Goal: Task Accomplishment & Management: Understand process/instructions

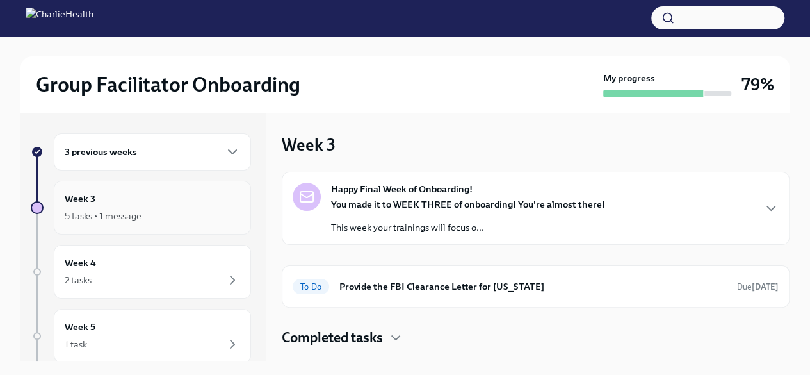
click at [211, 194] on div "Week 3 5 tasks • 1 message" at bounding box center [153, 208] width 176 height 32
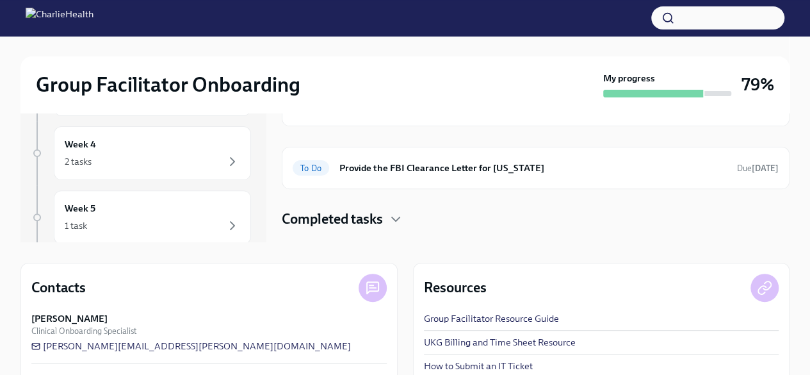
scroll to position [119, 0]
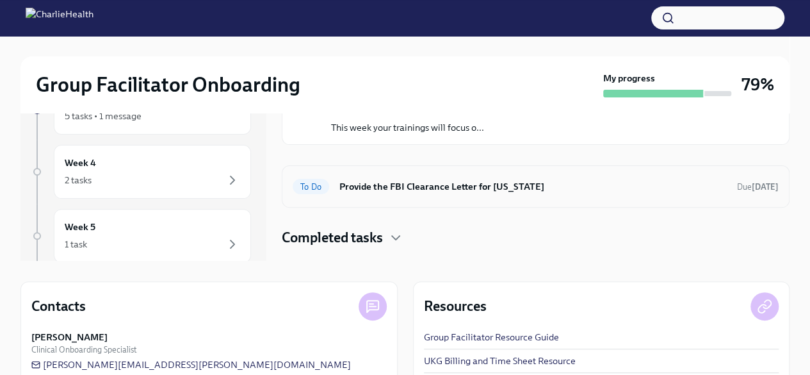
click at [470, 188] on h6 "Provide the FBI Clearance Letter for [US_STATE]" at bounding box center [534, 186] width 388 height 14
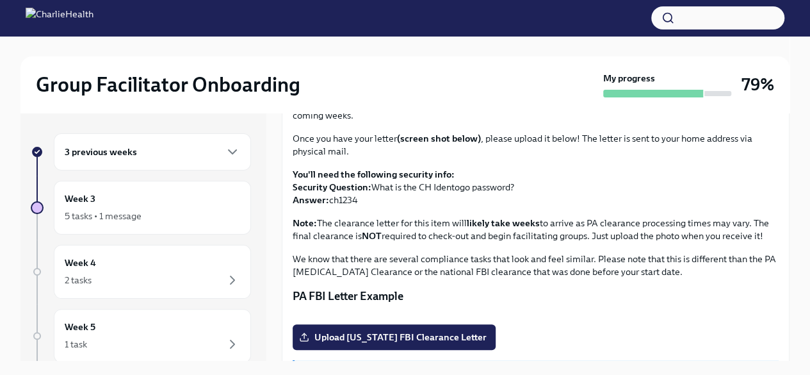
scroll to position [94, 0]
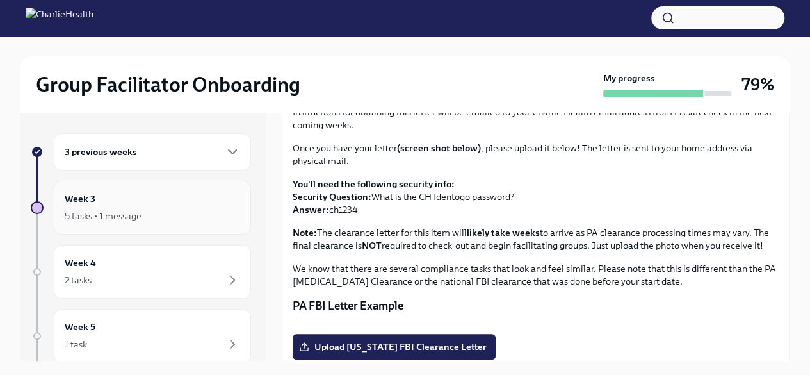
click at [129, 199] on div "Week 3 5 tasks • 1 message" at bounding box center [153, 208] width 176 height 32
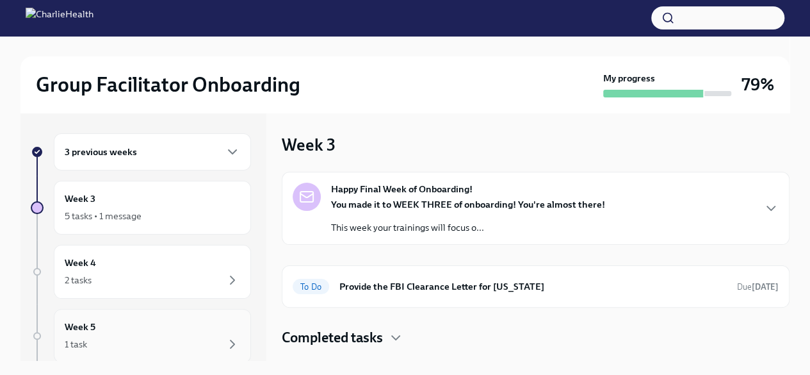
scroll to position [1, 0]
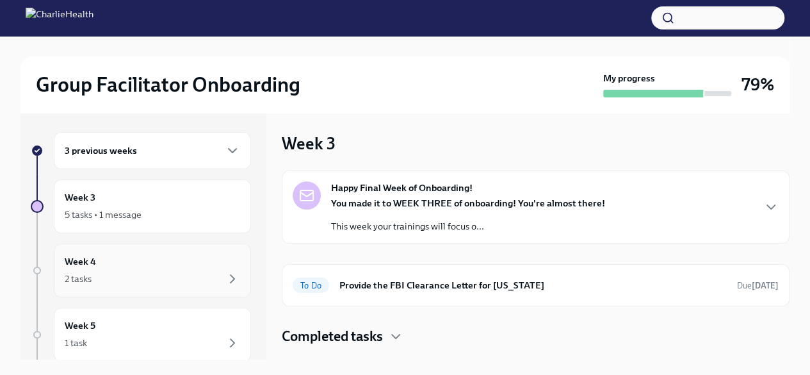
click at [149, 285] on div "2 tasks" at bounding box center [153, 278] width 176 height 15
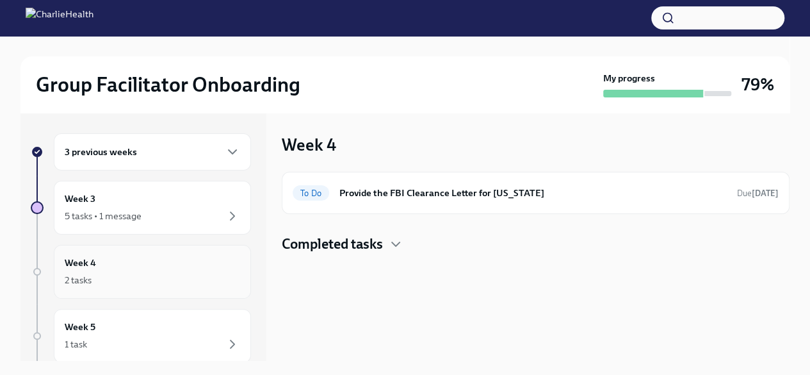
scroll to position [51, 0]
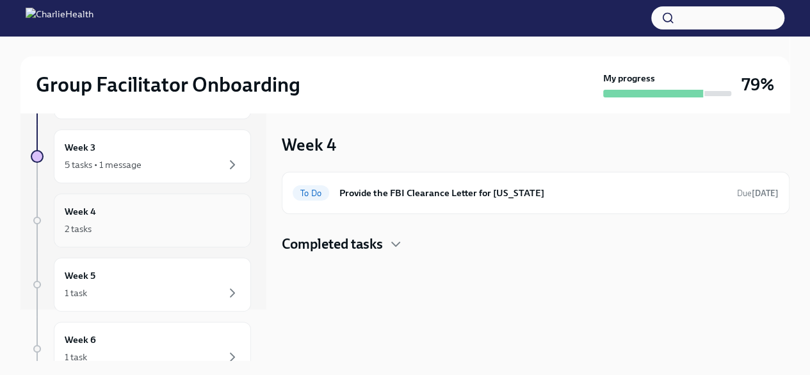
click at [152, 270] on div "Week 5 1 task" at bounding box center [153, 284] width 176 height 32
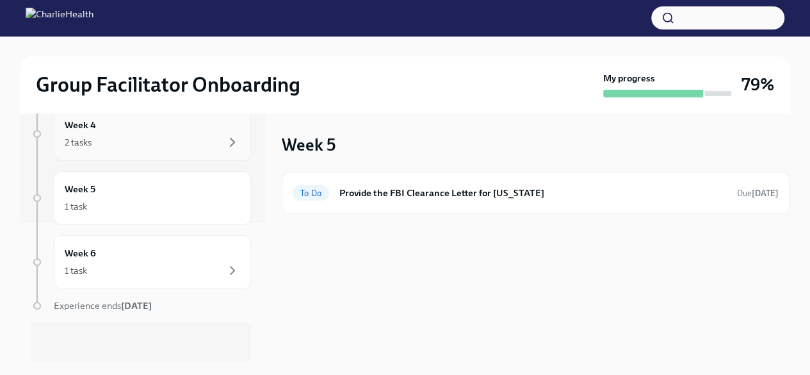
click at [152, 270] on div "1 task" at bounding box center [153, 270] width 176 height 15
